Goal: Check status: Check status

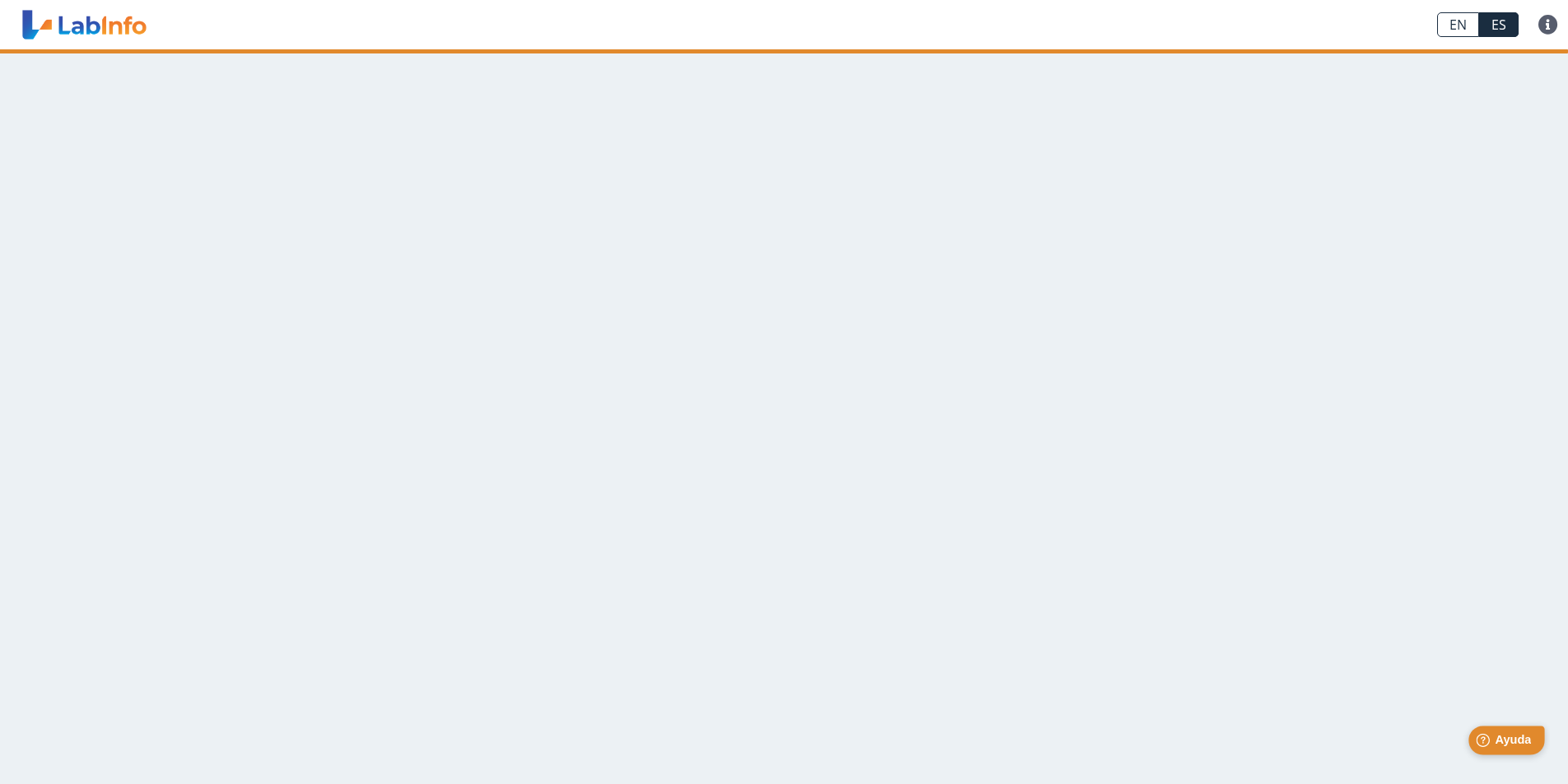
click at [1511, 743] on span "Ayuda" at bounding box center [1512, 740] width 36 height 14
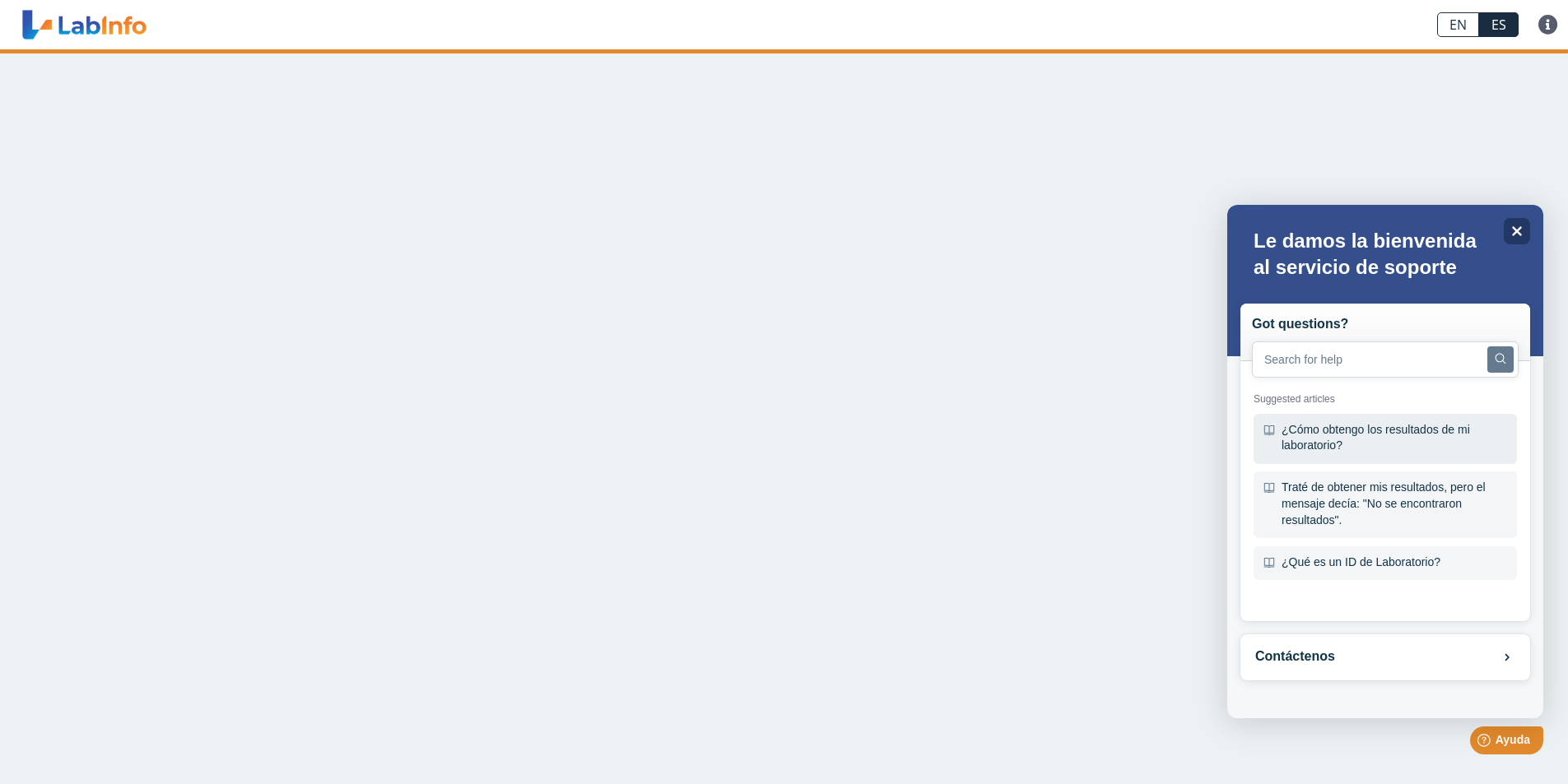
click at [1309, 433] on div "¿Cómo obtengo los resultados de mi laboratorio?" at bounding box center [1385, 438] width 263 height 50
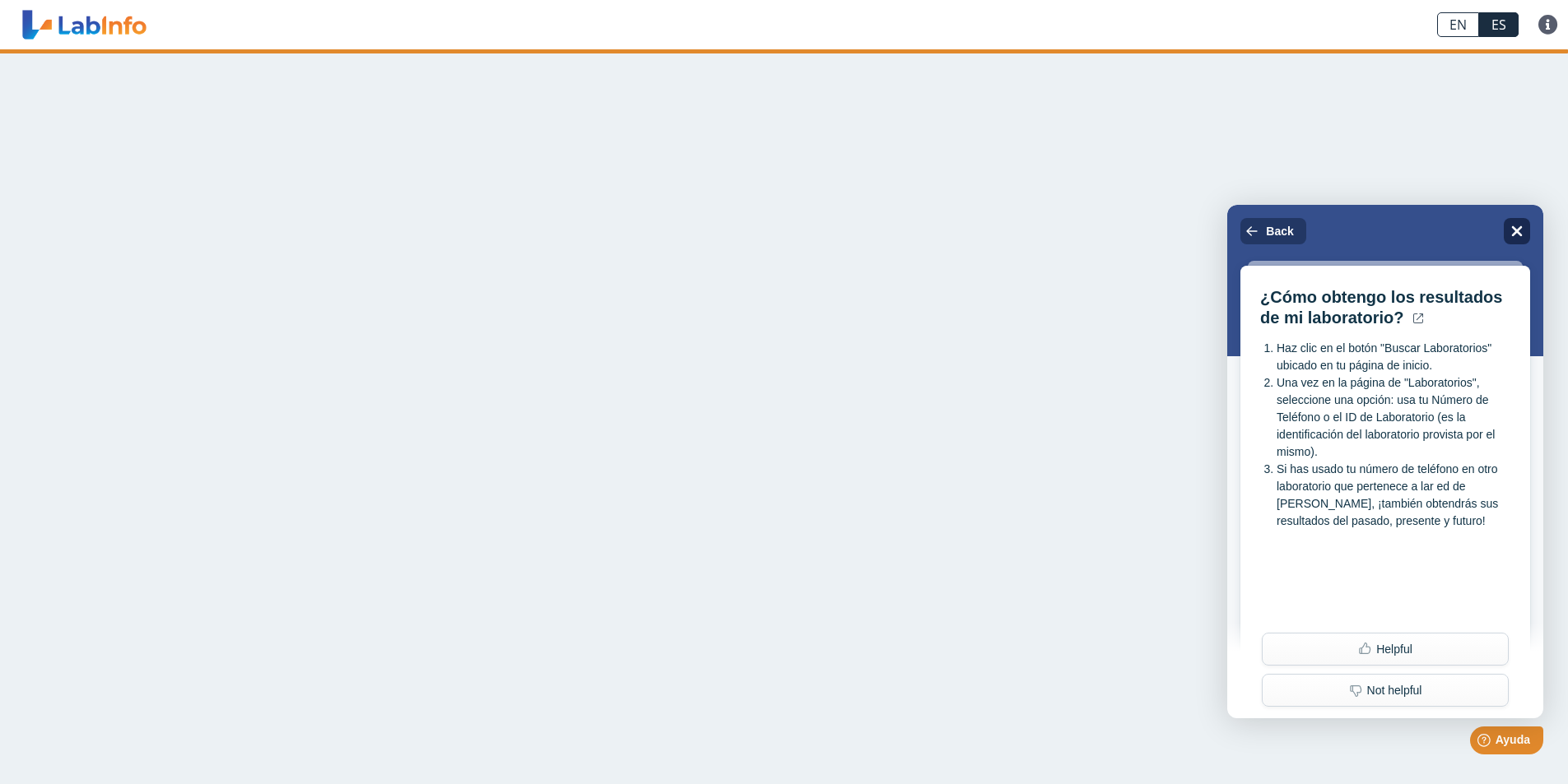
click at [1513, 227] on icon at bounding box center [1517, 231] width 11 height 11
